Goal: Task Accomplishment & Management: Use online tool/utility

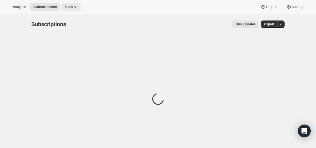
click at [72, 9] on button "Tools" at bounding box center [71, 6] width 20 height 7
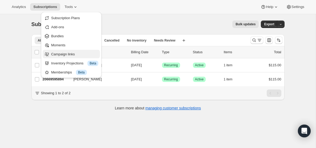
click at [69, 54] on span "Campaign links" at bounding box center [63, 54] width 24 height 4
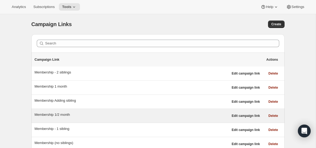
scroll to position [14, 0]
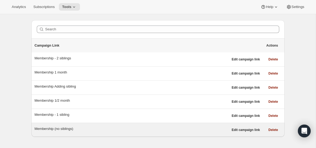
click at [180, 129] on div "Membership (no siblings)" at bounding box center [132, 128] width 194 height 5
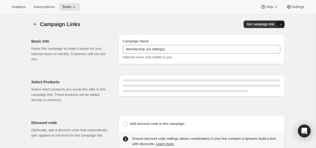
select select "gid://shopify/SellingPlan/5338071286"
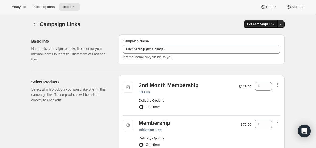
click at [272, 24] on span "Get campaign link" at bounding box center [260, 24] width 27 height 4
click at [269, 35] on span "Copy Link" at bounding box center [273, 35] width 15 height 4
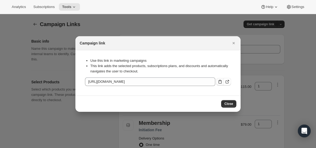
click at [218, 83] on icon ":r1s:" at bounding box center [220, 81] width 5 height 5
